Goal: Information Seeking & Learning: Learn about a topic

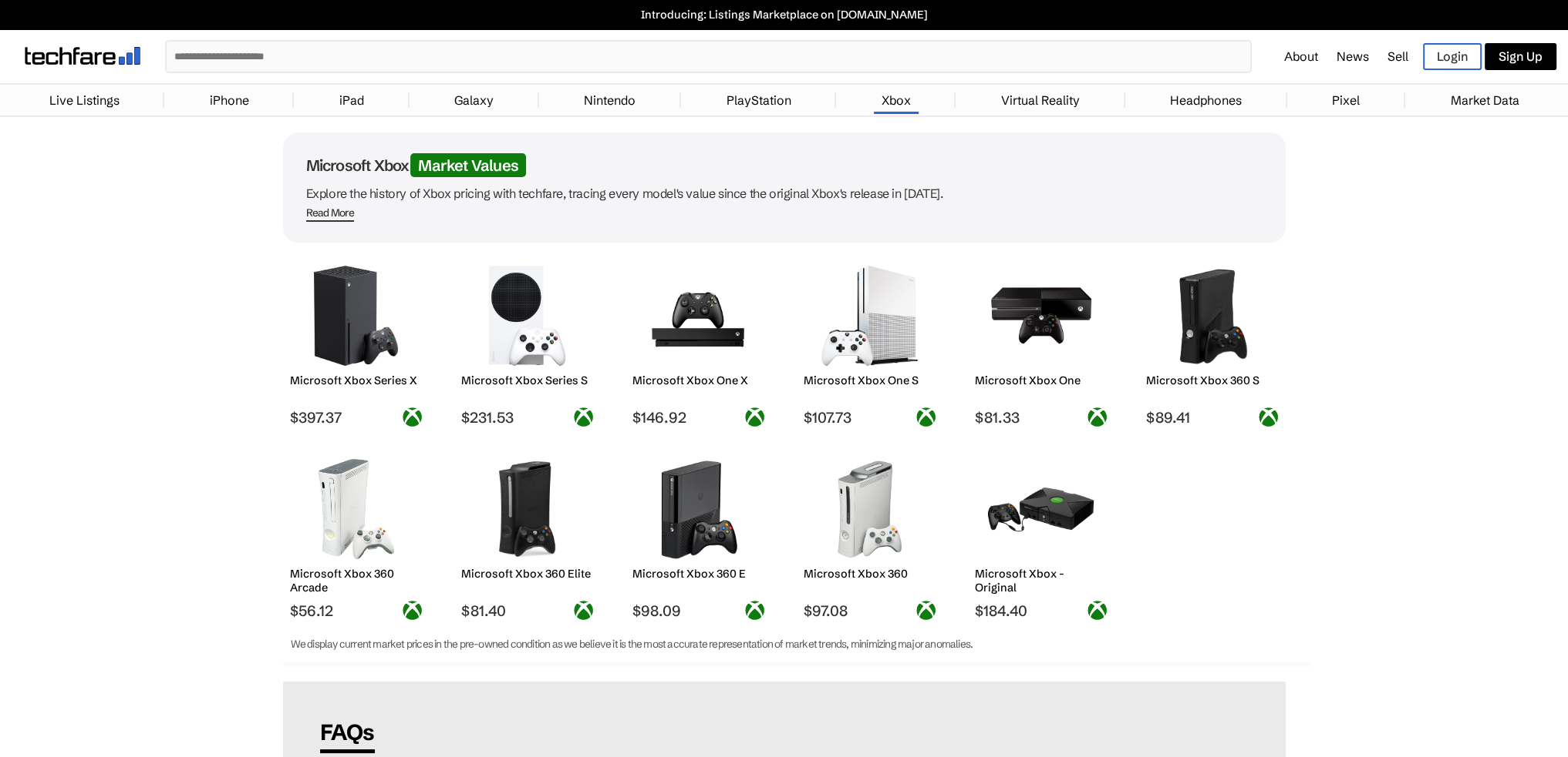
click at [318, 351] on img at bounding box center [356, 316] width 109 height 100
click at [318, 349] on img at bounding box center [356, 316] width 109 height 100
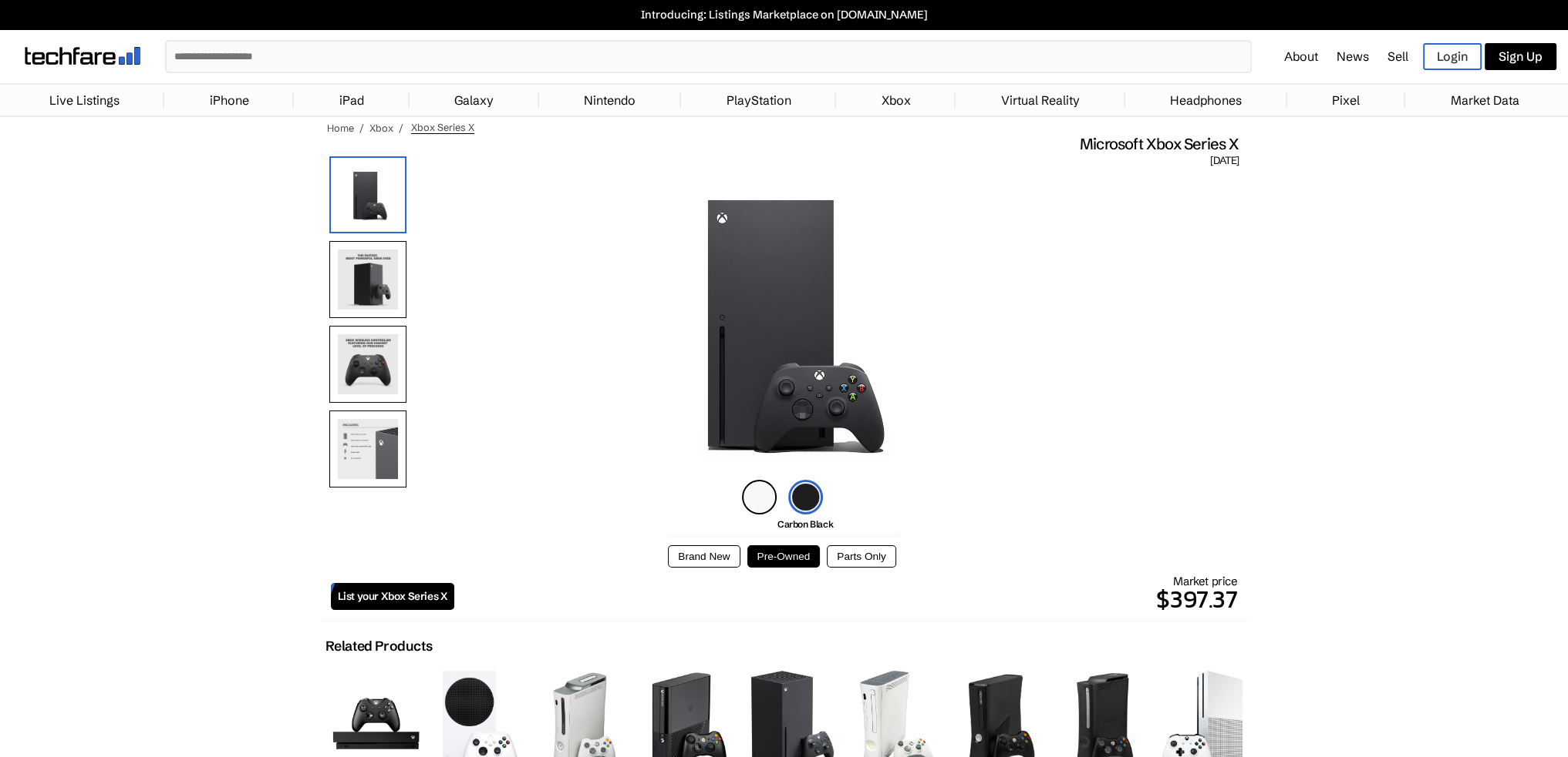
click at [694, 561] on button "Brand New" at bounding box center [703, 557] width 72 height 23
click at [747, 560] on button "Pre-Owned" at bounding box center [783, 557] width 74 height 23
click at [709, 557] on button "Brand New" at bounding box center [703, 557] width 72 height 23
drag, startPoint x: 781, startPoint y: 552, endPoint x: 781, endPoint y: 540, distance: 12.0
click at [781, 553] on button "Pre-Owned" at bounding box center [783, 557] width 74 height 23
